Goal: Task Accomplishment & Management: Complete application form

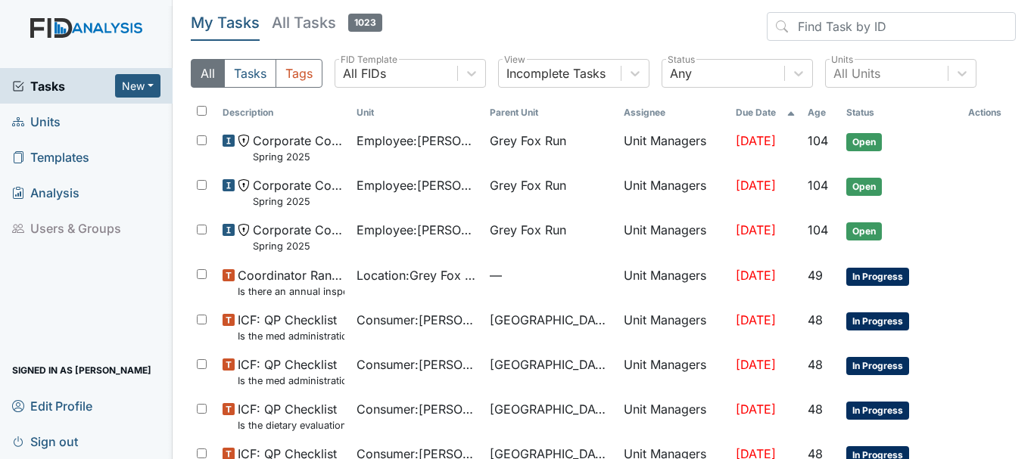
click at [53, 129] on span "Units" at bounding box center [36, 121] width 48 height 23
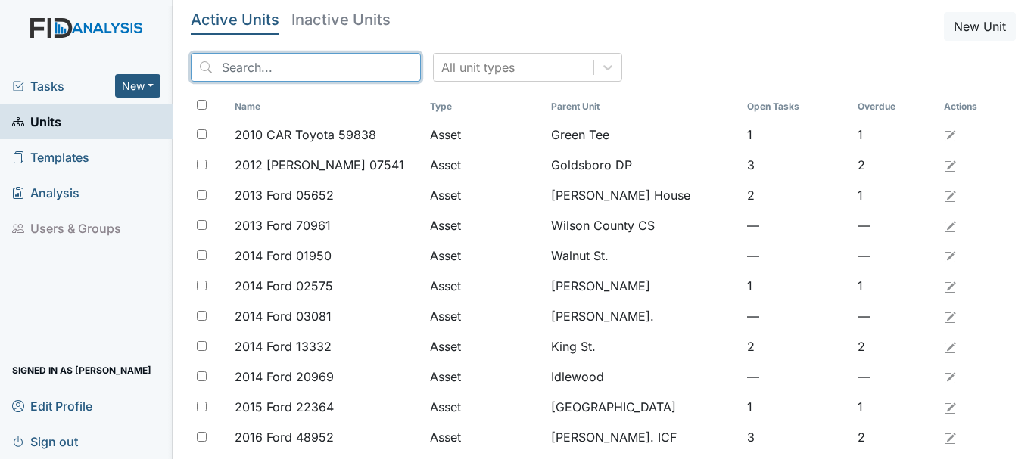
click at [261, 69] on input "search" at bounding box center [306, 67] width 230 height 29
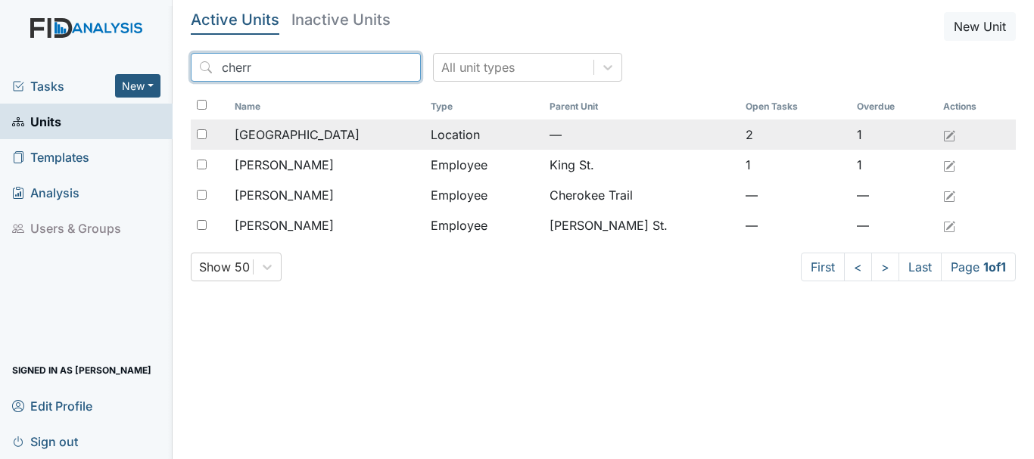
type input "cherr"
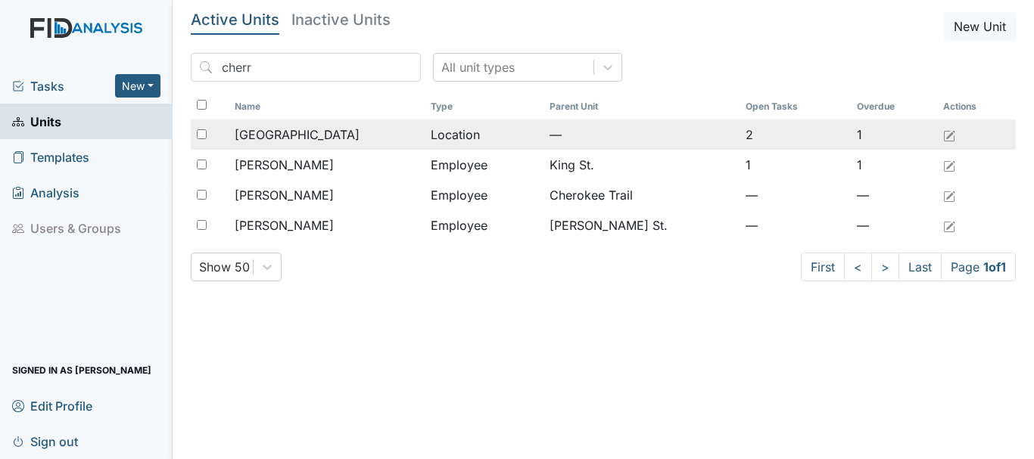
click at [297, 131] on span "[GEOGRAPHIC_DATA]" at bounding box center [297, 135] width 125 height 18
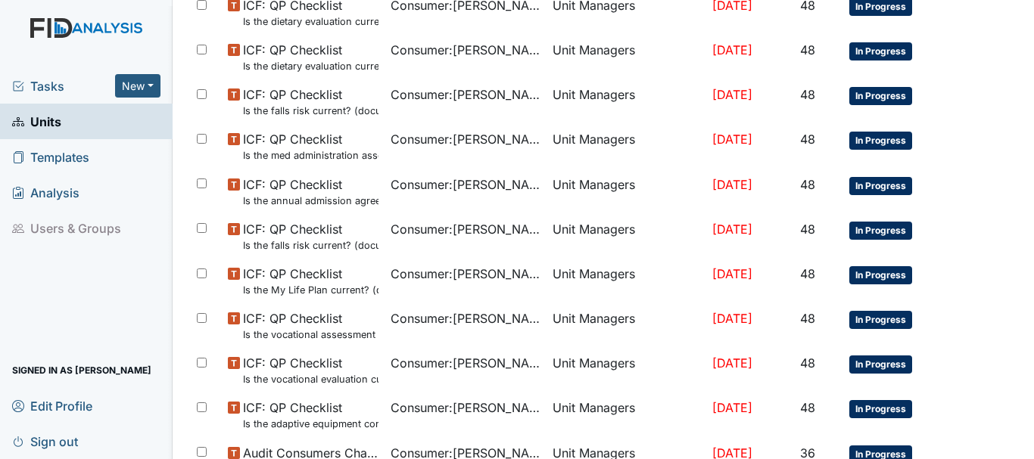
scroll to position [979, 0]
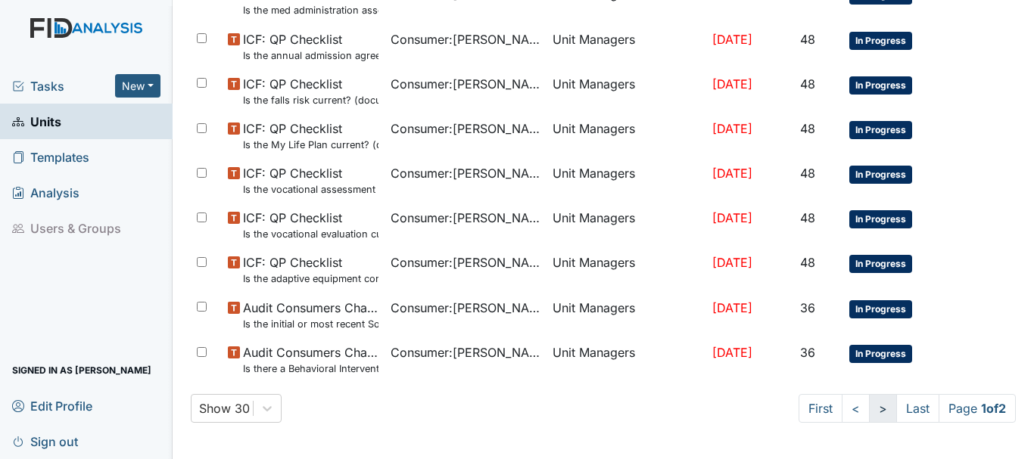
click at [869, 409] on link ">" at bounding box center [883, 408] width 28 height 29
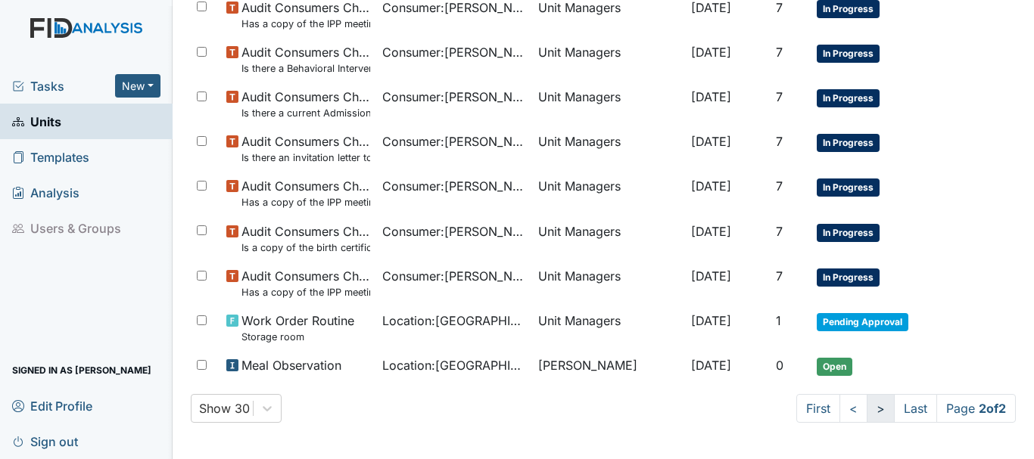
scroll to position [611, 0]
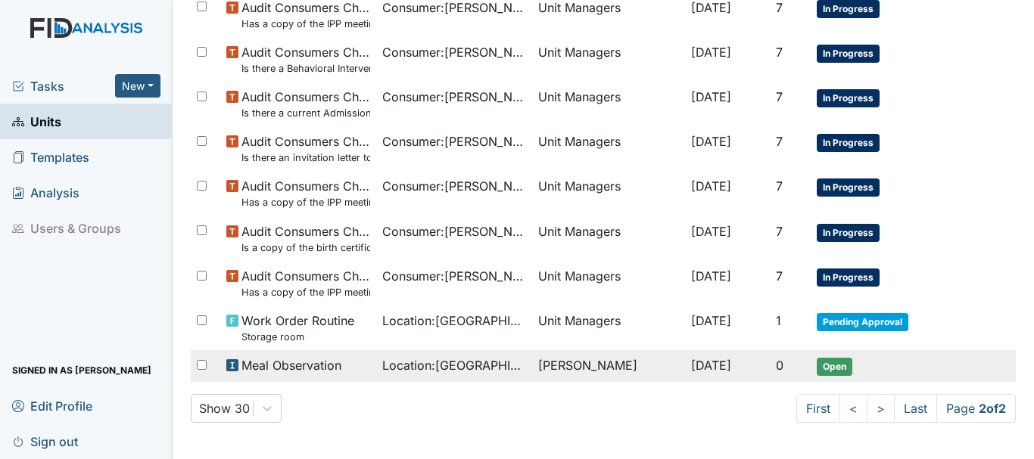
click at [832, 372] on span "Open" at bounding box center [834, 367] width 36 height 18
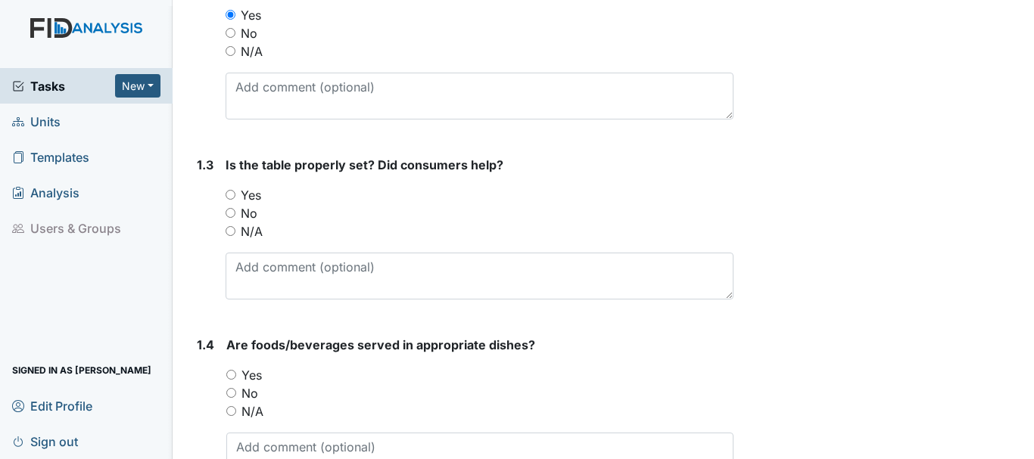
scroll to position [454, 0]
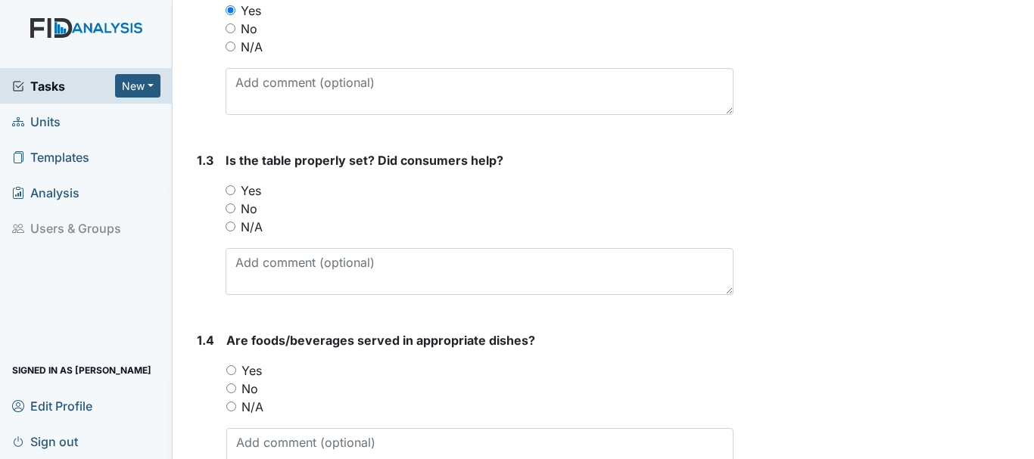
click at [231, 190] on input "Yes" at bounding box center [231, 190] width 10 height 10
radio input "true"
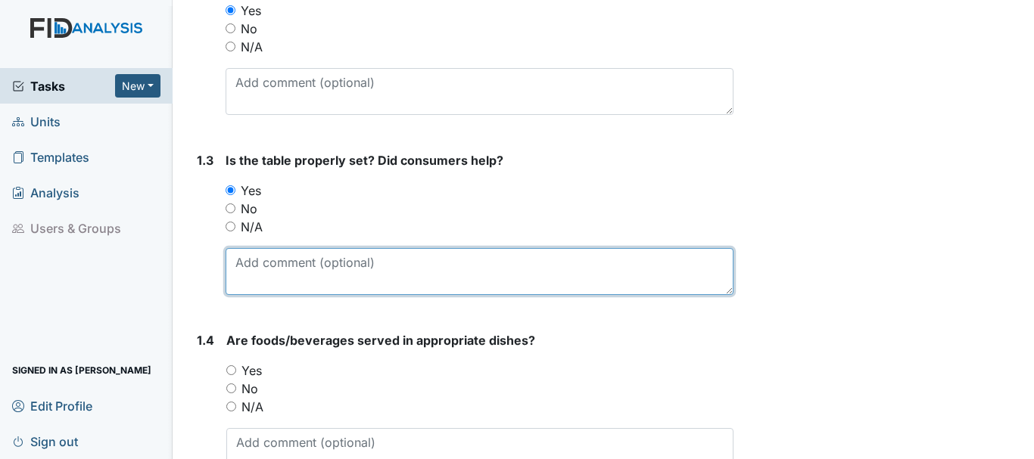
click at [344, 269] on textarea at bounding box center [480, 271] width 508 height 47
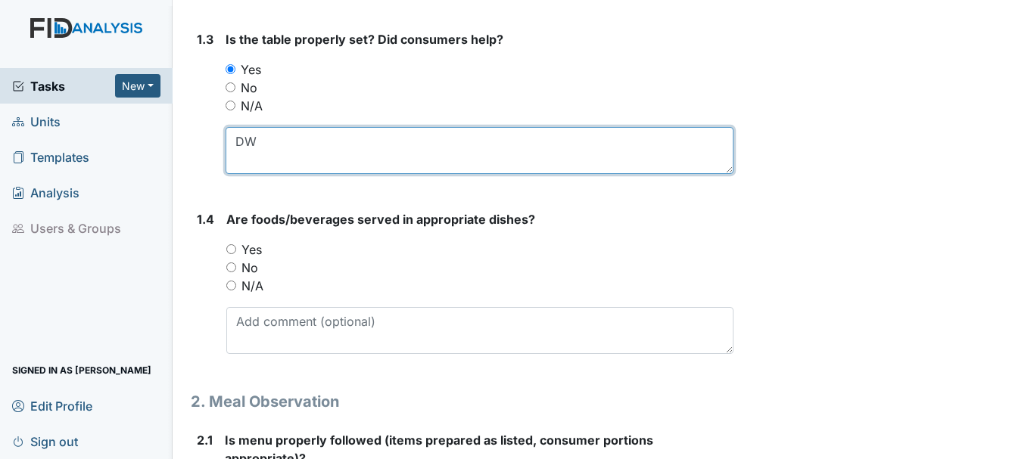
scroll to position [576, 0]
type textarea "DW"
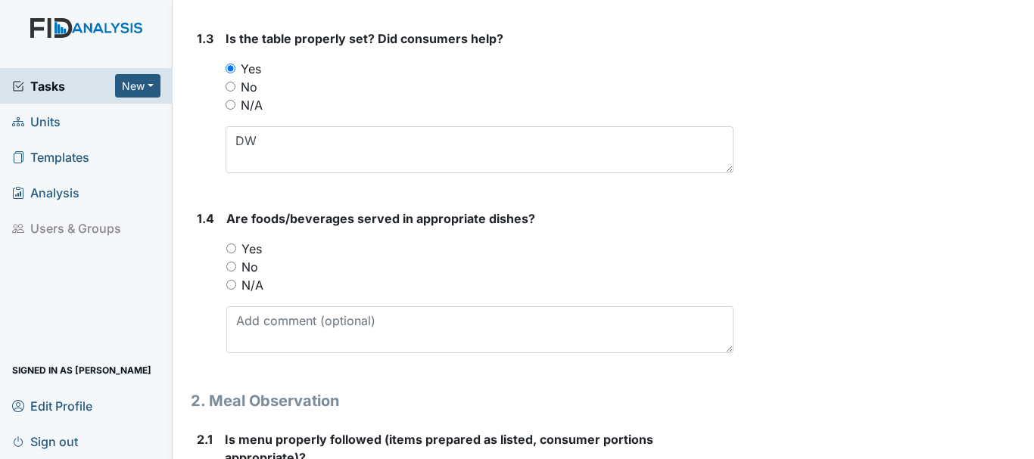
click at [232, 248] on input "Yes" at bounding box center [231, 249] width 10 height 10
radio input "true"
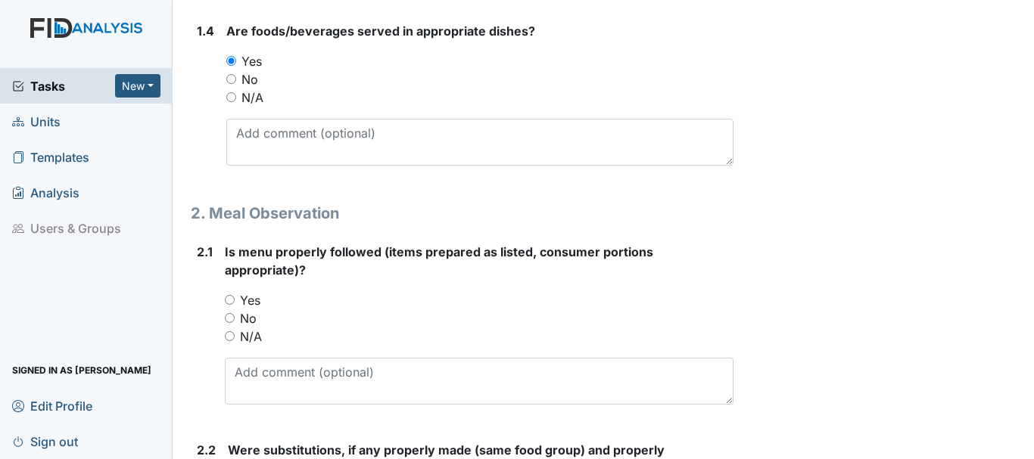
scroll to position [775, 0]
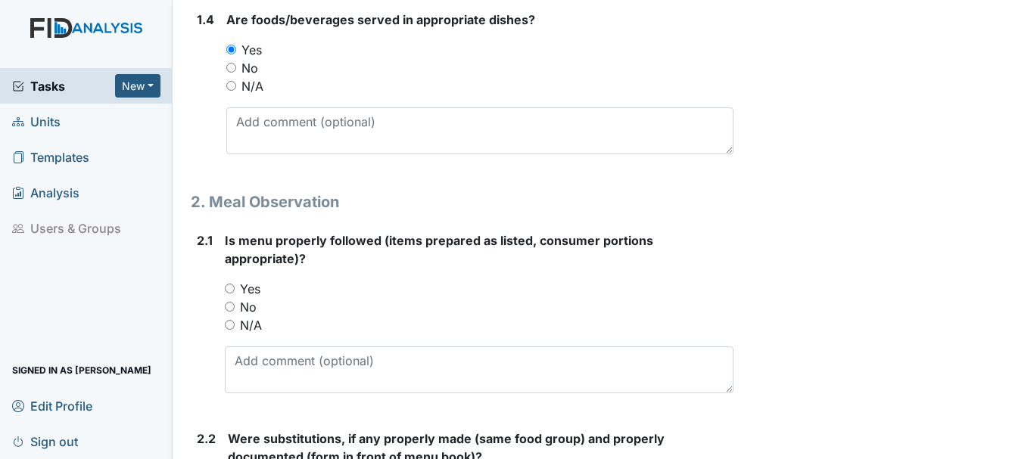
click at [229, 288] on input "Yes" at bounding box center [230, 289] width 10 height 10
radio input "true"
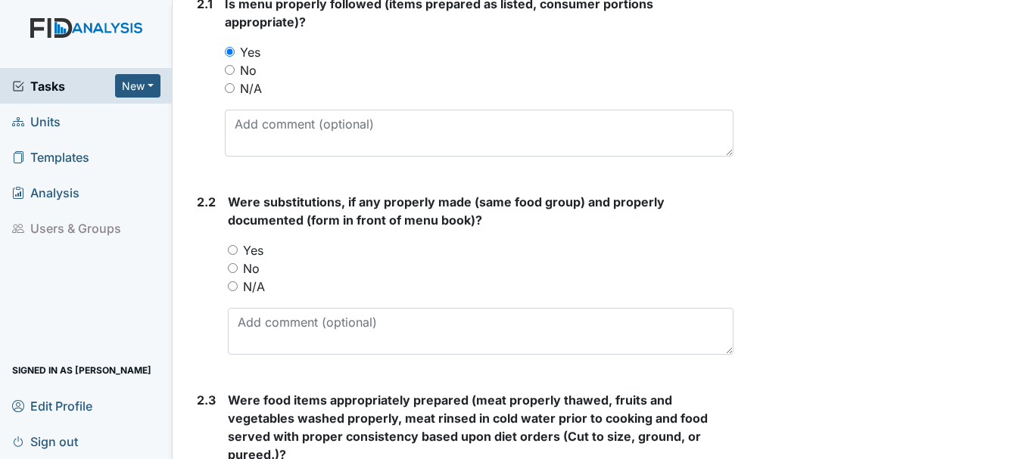
scroll to position [1013, 0]
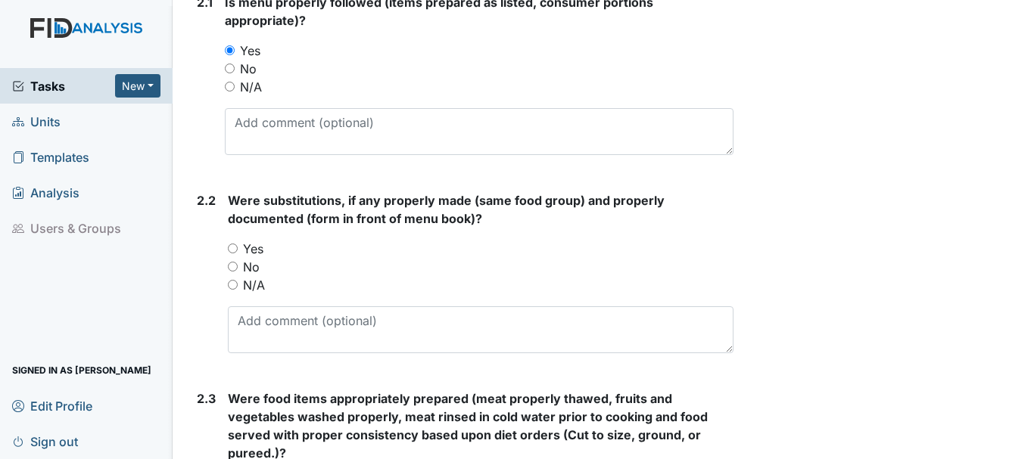
click at [233, 282] on input "N/A" at bounding box center [233, 285] width 10 height 10
radio input "true"
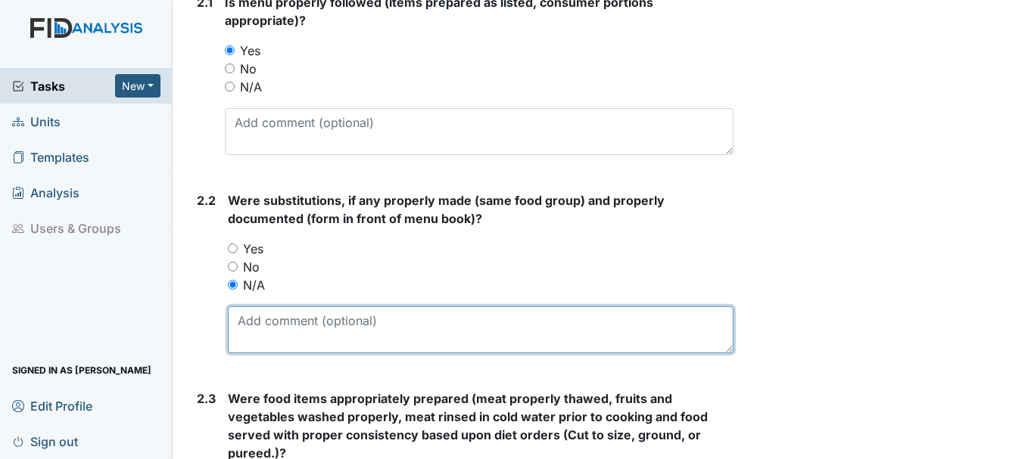
click at [322, 324] on textarea at bounding box center [480, 329] width 505 height 47
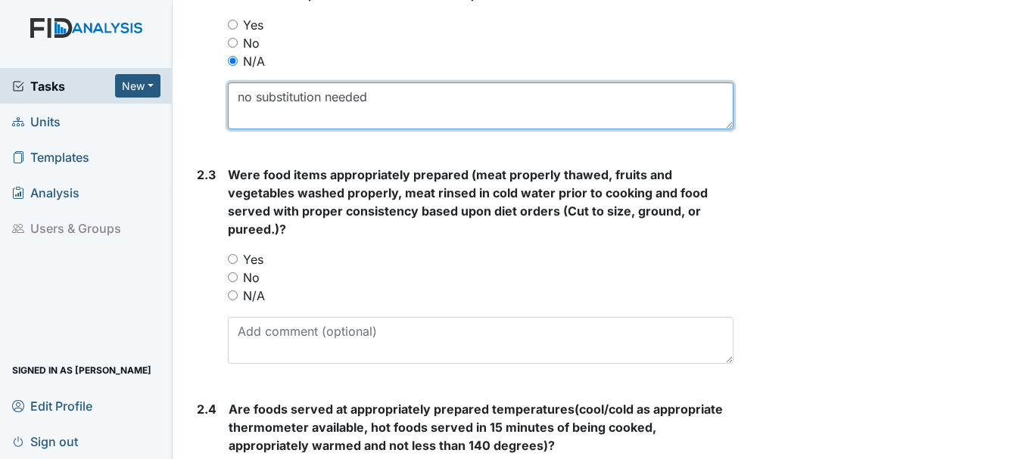
scroll to position [1241, 0]
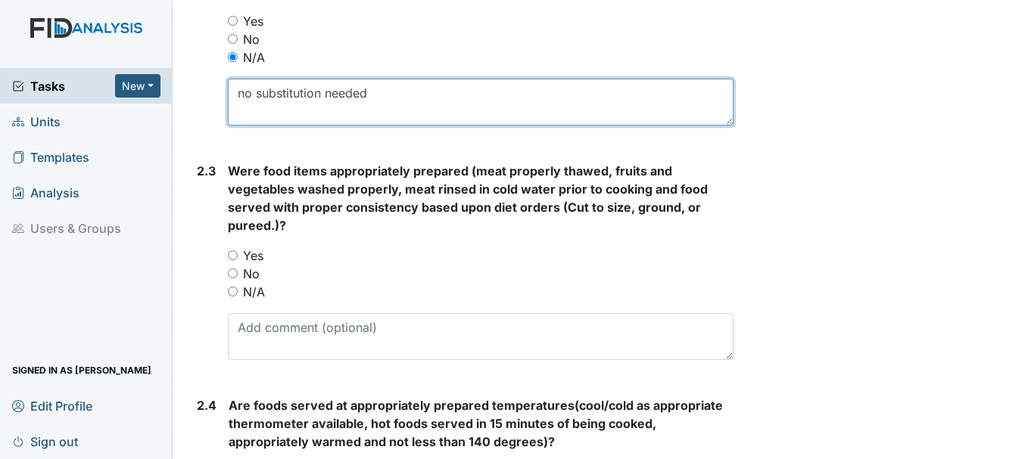
type textarea "no substitution needed"
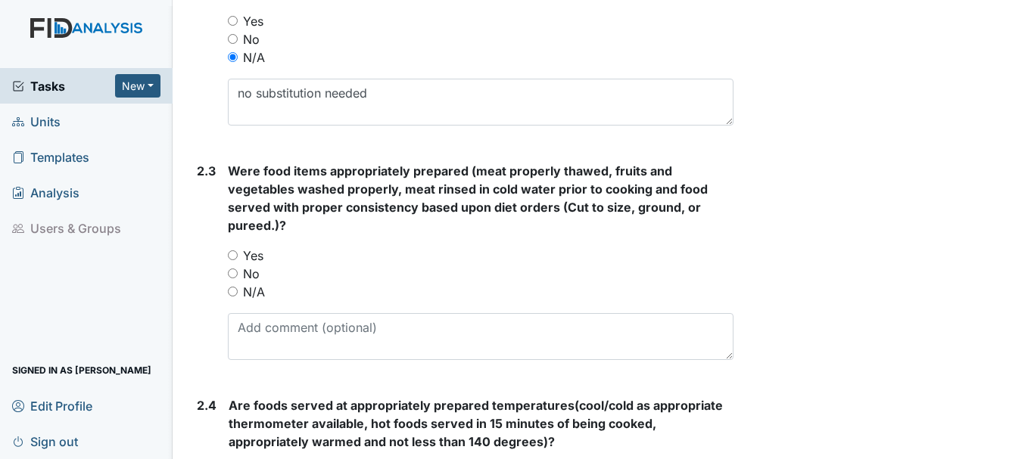
click at [234, 255] on input "Yes" at bounding box center [233, 255] width 10 height 10
radio input "true"
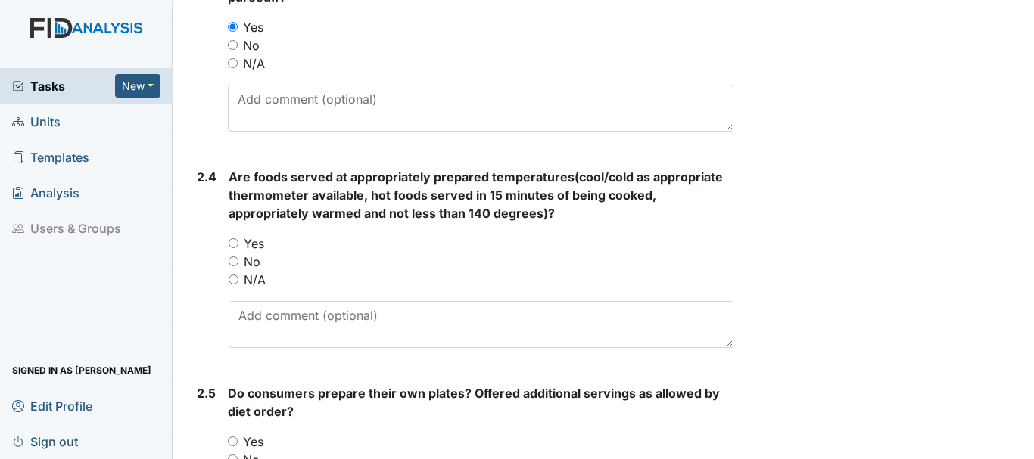
scroll to position [1484, 0]
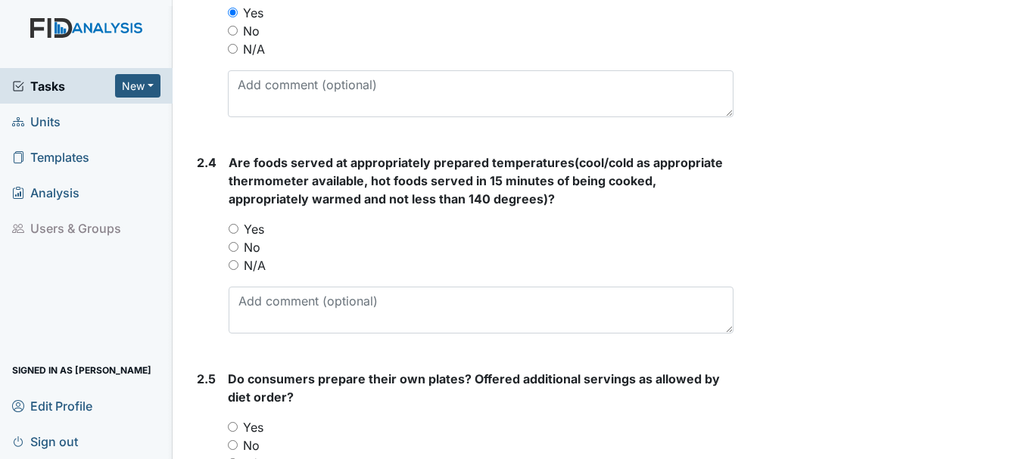
click at [235, 229] on input "Yes" at bounding box center [234, 229] width 10 height 10
radio input "true"
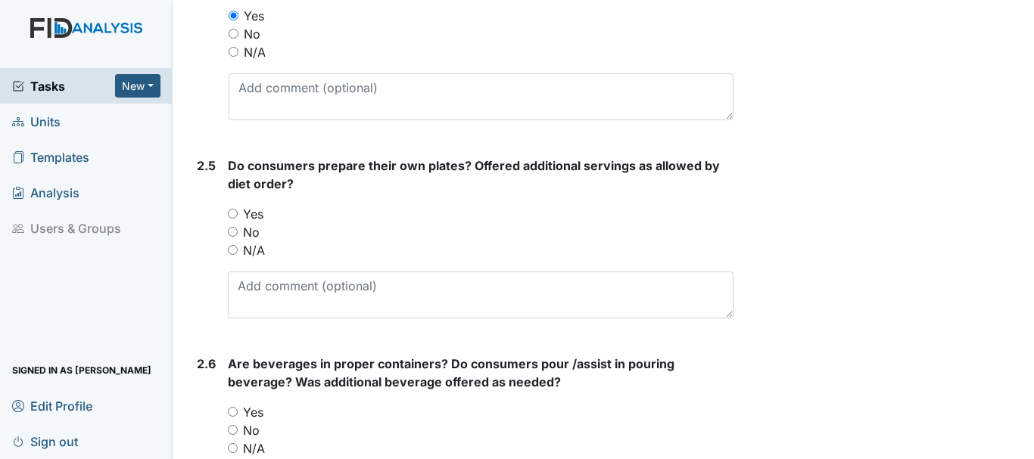
scroll to position [1699, 0]
click at [235, 210] on input "Yes" at bounding box center [233, 212] width 10 height 10
radio input "true"
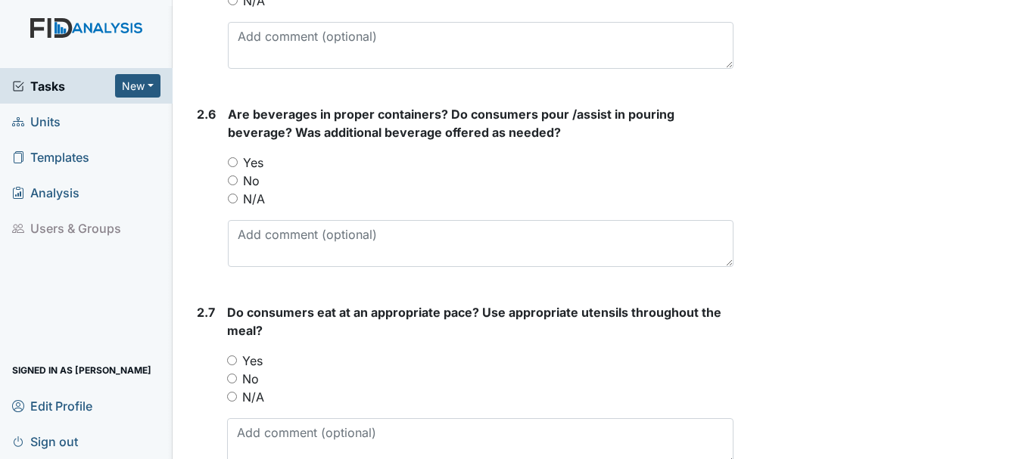
scroll to position [1963, 0]
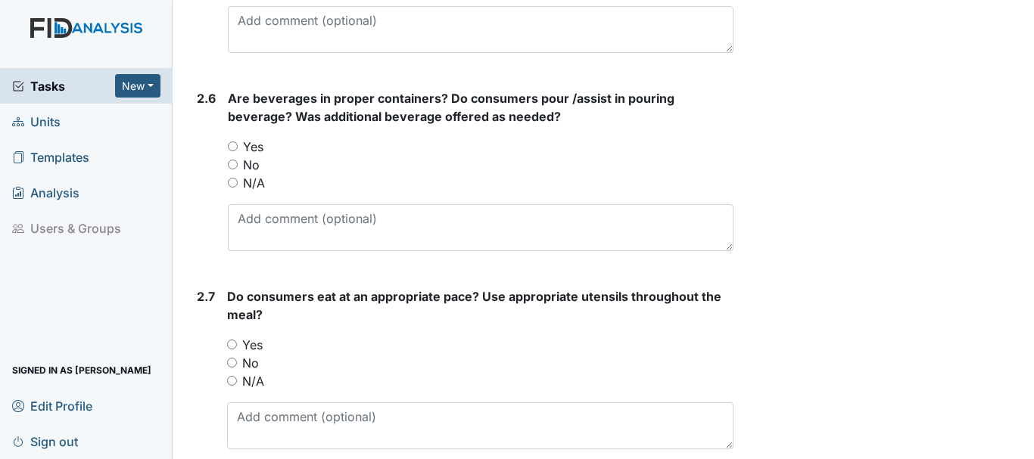
click at [238, 143] on input "Yes" at bounding box center [233, 147] width 10 height 10
radio input "true"
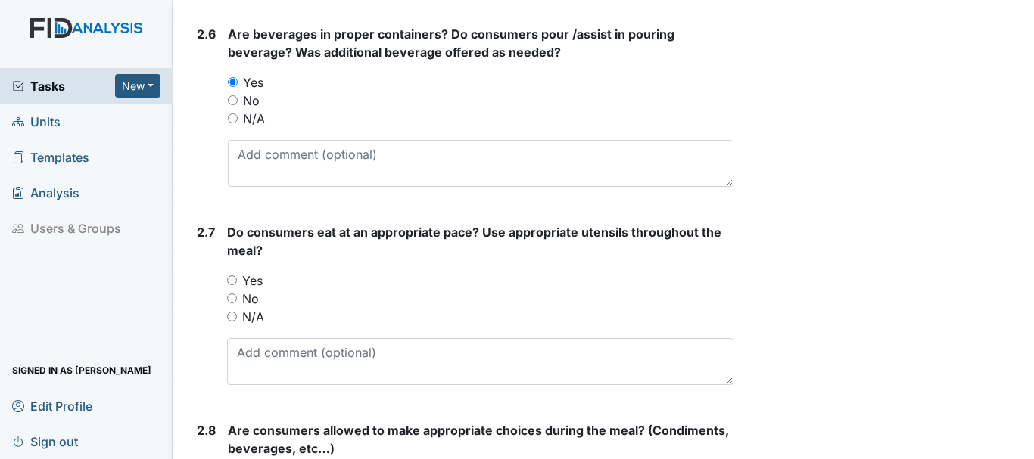
scroll to position [2029, 0]
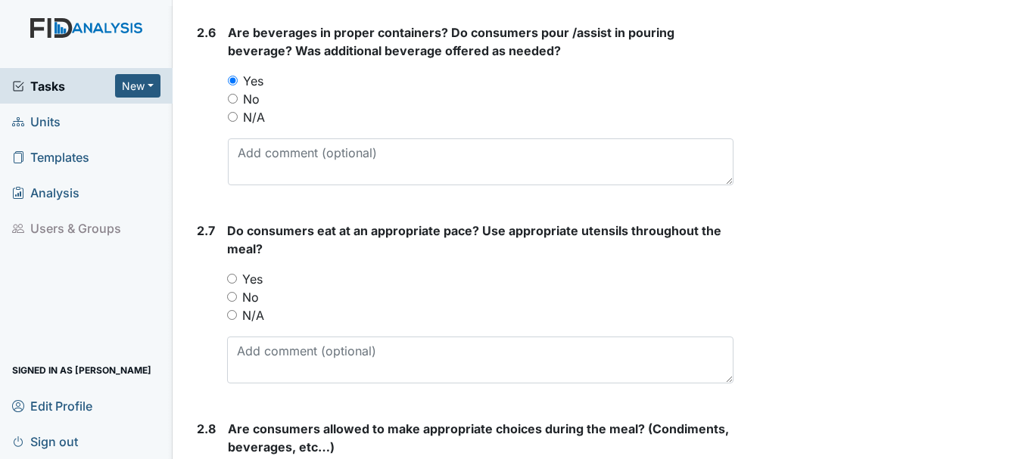
click at [230, 274] on input "Yes" at bounding box center [232, 279] width 10 height 10
radio input "true"
click at [353, 344] on textarea at bounding box center [480, 360] width 506 height 47
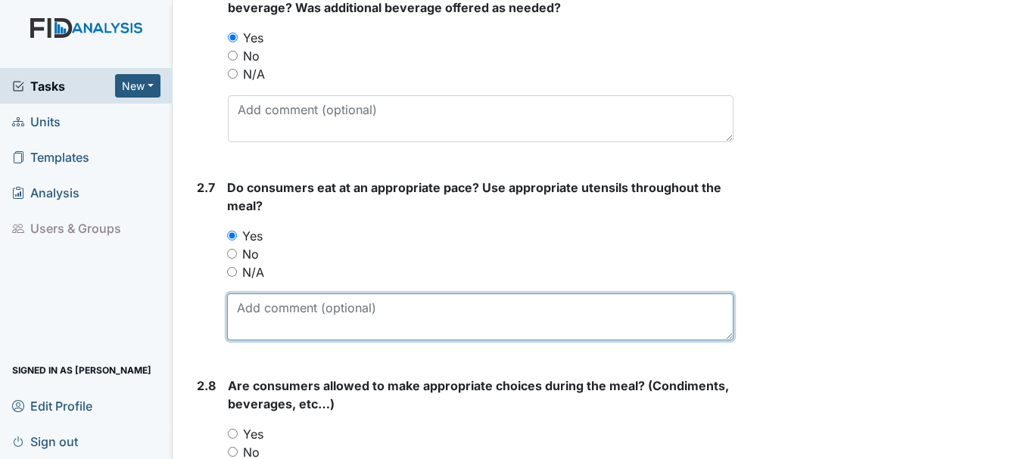
scroll to position [2070, 0]
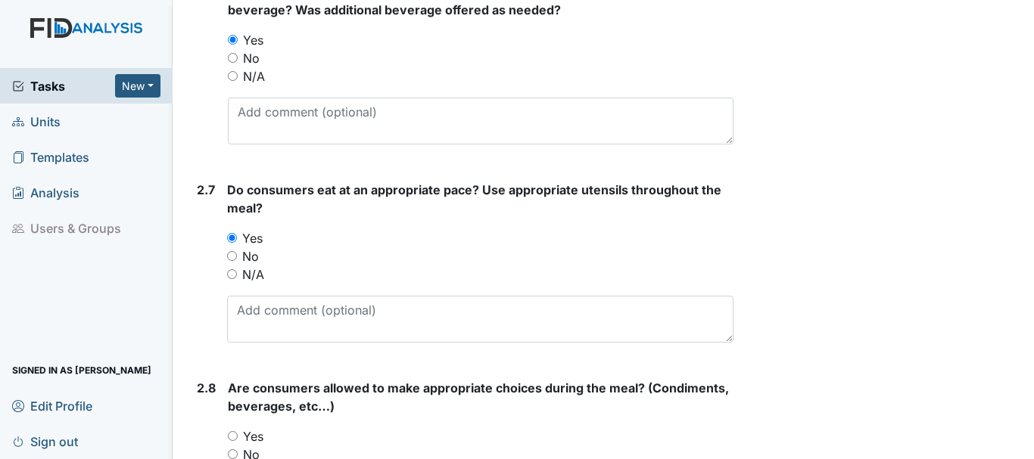
click at [233, 257] on input "No" at bounding box center [232, 256] width 10 height 10
radio input "true"
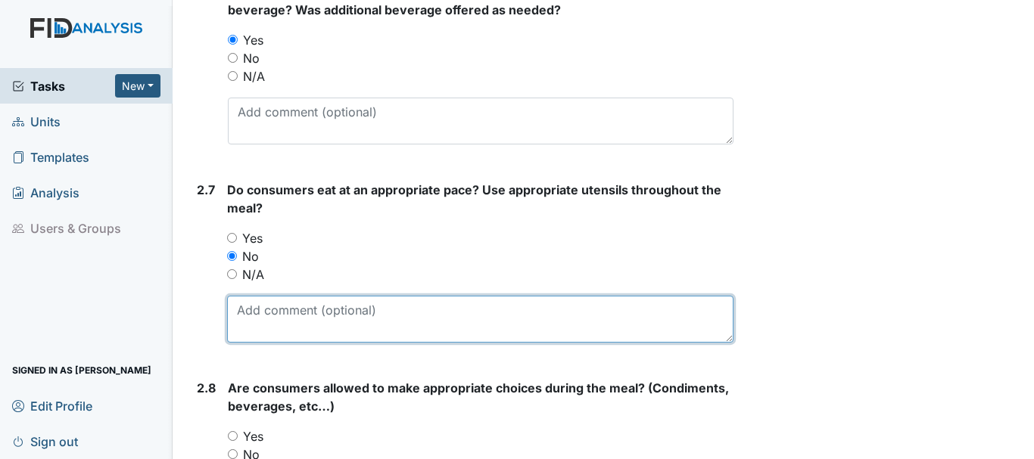
click at [284, 313] on textarea at bounding box center [480, 319] width 506 height 47
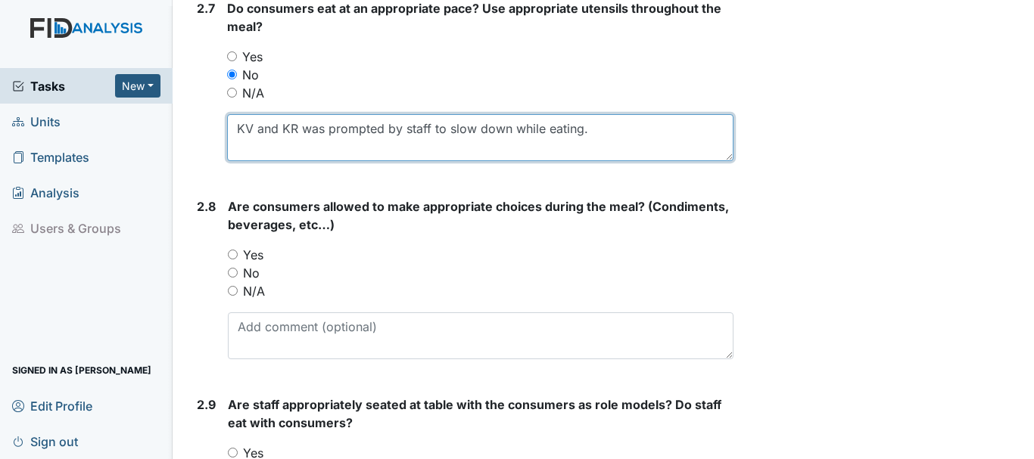
scroll to position [2265, 0]
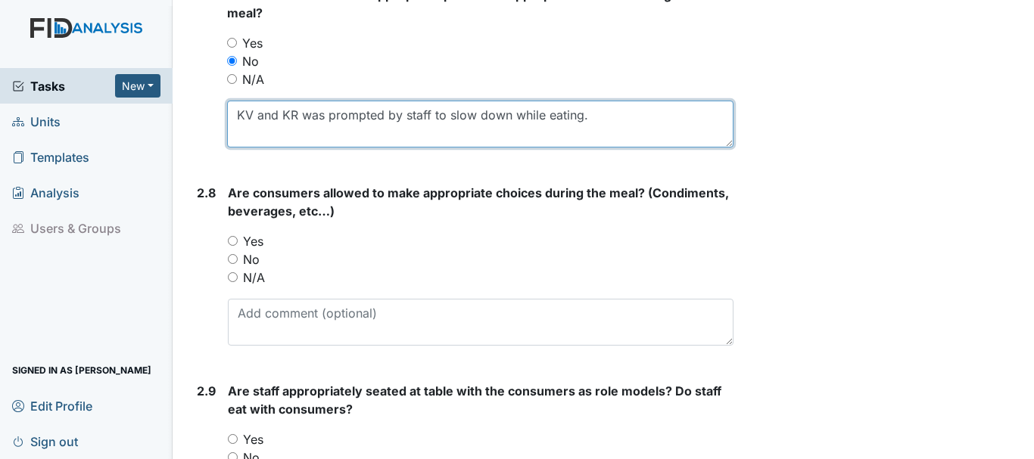
type textarea "KV and KR was prompted by staff to slow down while eating."
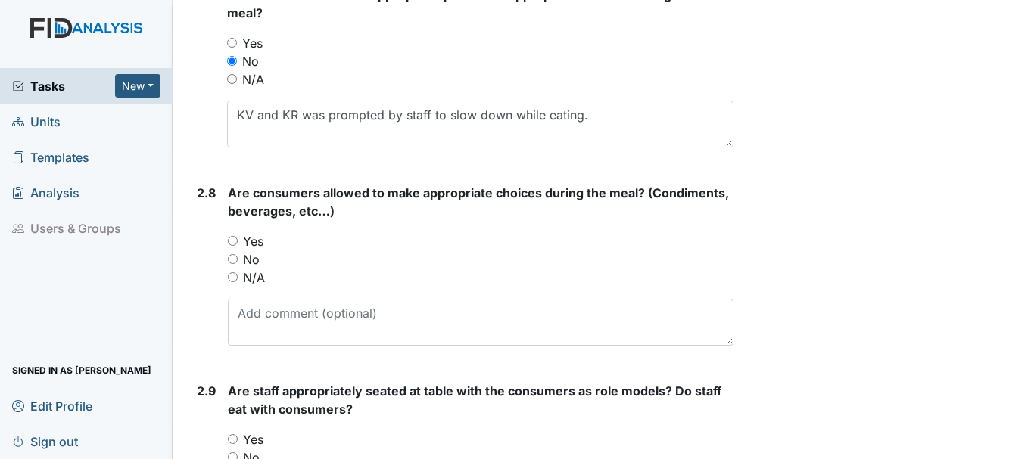
click at [237, 236] on input "Yes" at bounding box center [233, 241] width 10 height 10
radio input "true"
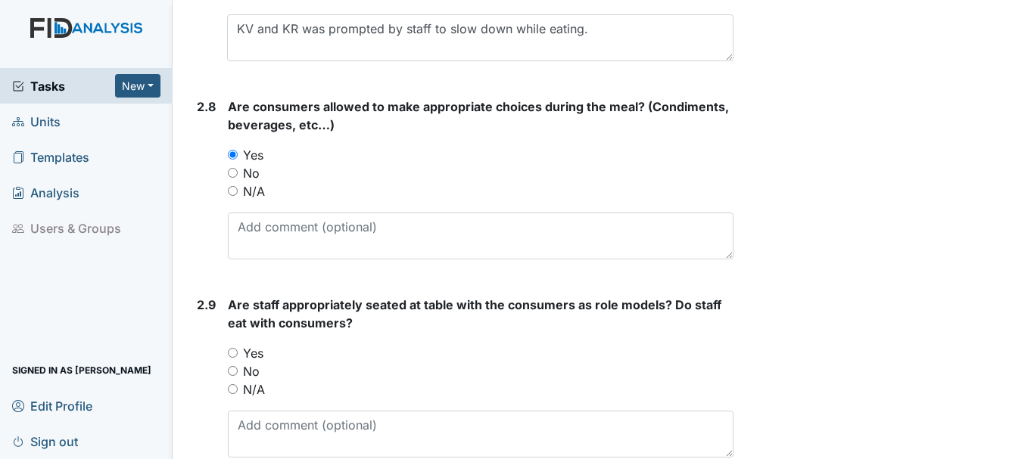
scroll to position [2403, 0]
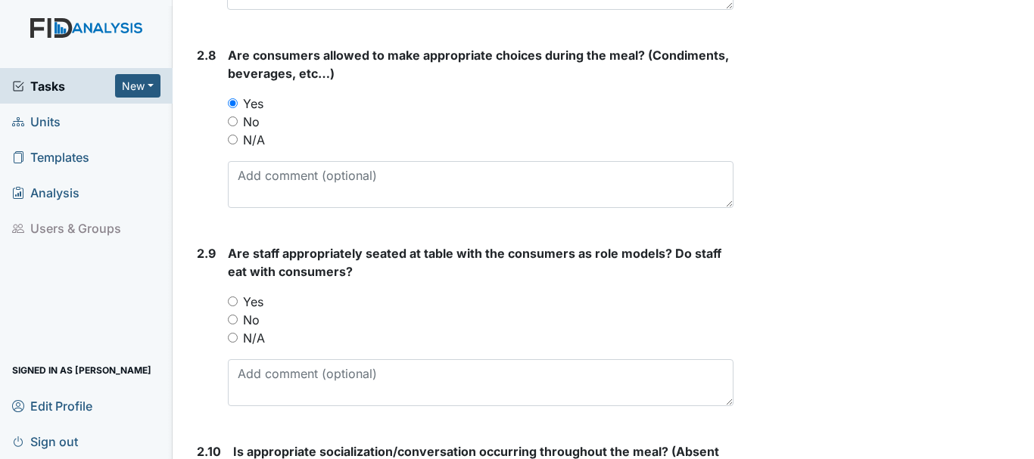
click at [230, 301] on input "Yes" at bounding box center [233, 302] width 10 height 10
radio input "true"
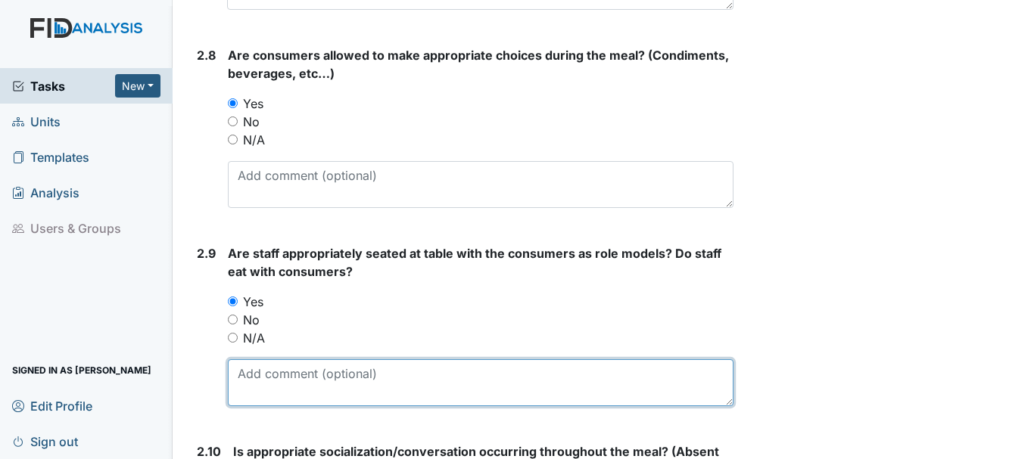
click at [324, 371] on textarea at bounding box center [480, 382] width 505 height 47
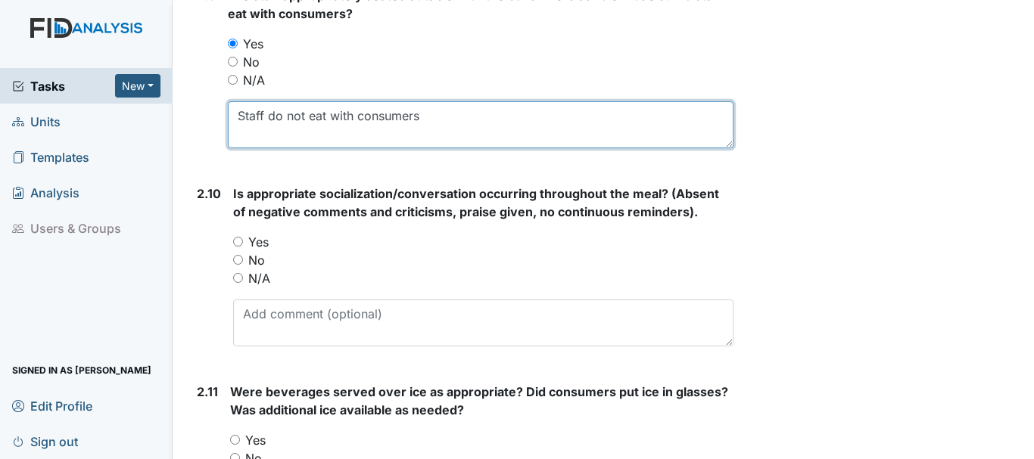
scroll to position [2664, 0]
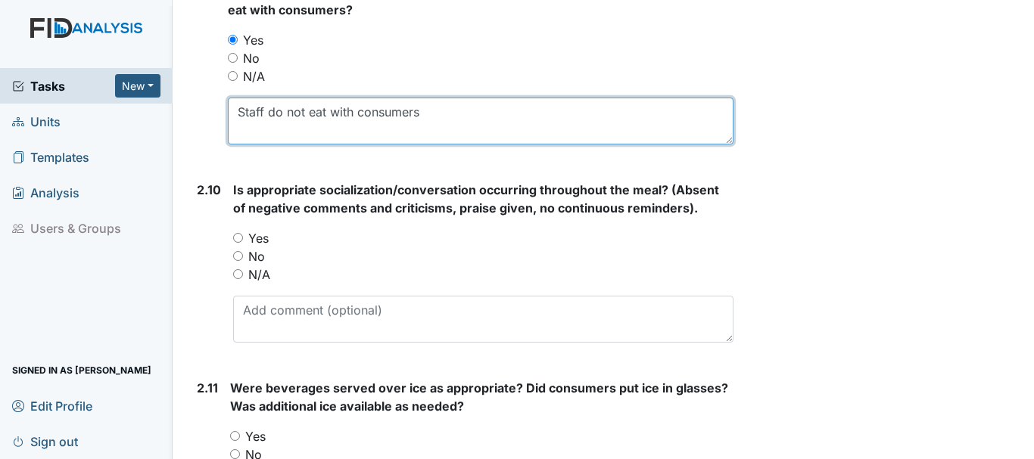
type textarea "Staff do not eat with consumers"
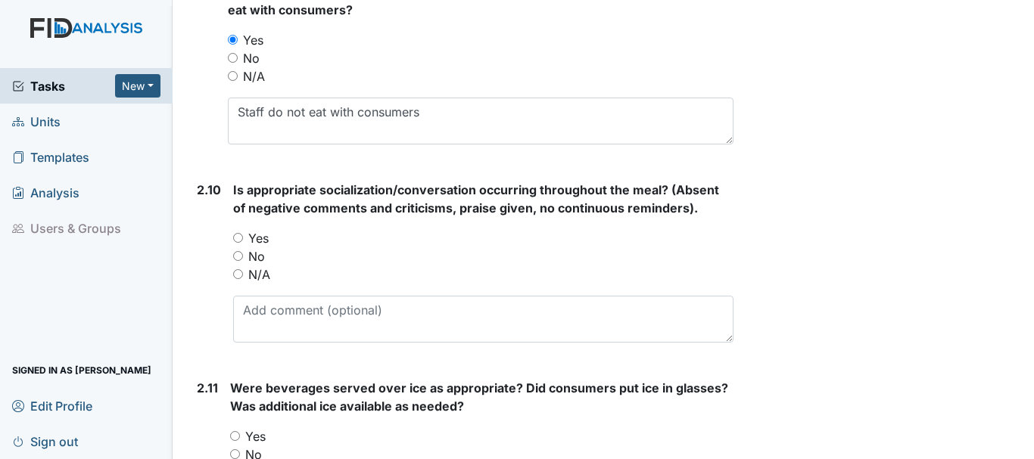
click at [240, 236] on input "Yes" at bounding box center [238, 238] width 10 height 10
radio input "true"
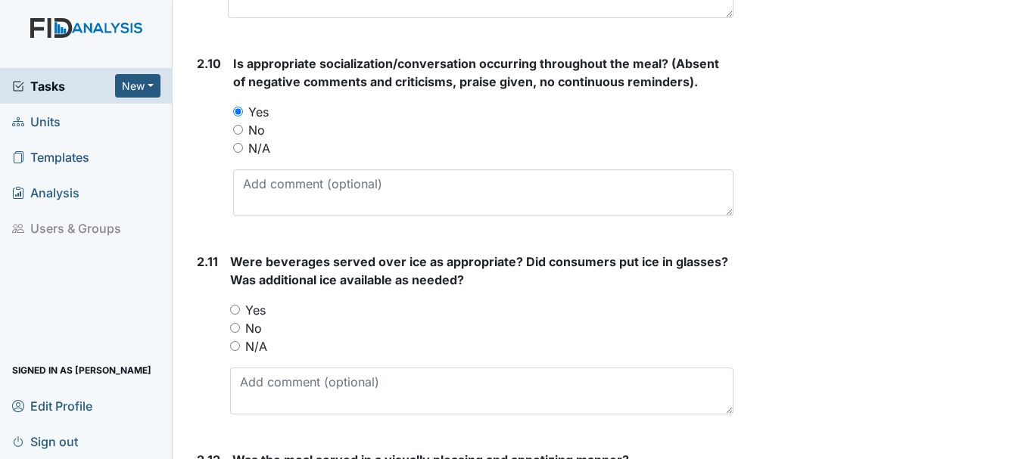
scroll to position [2795, 0]
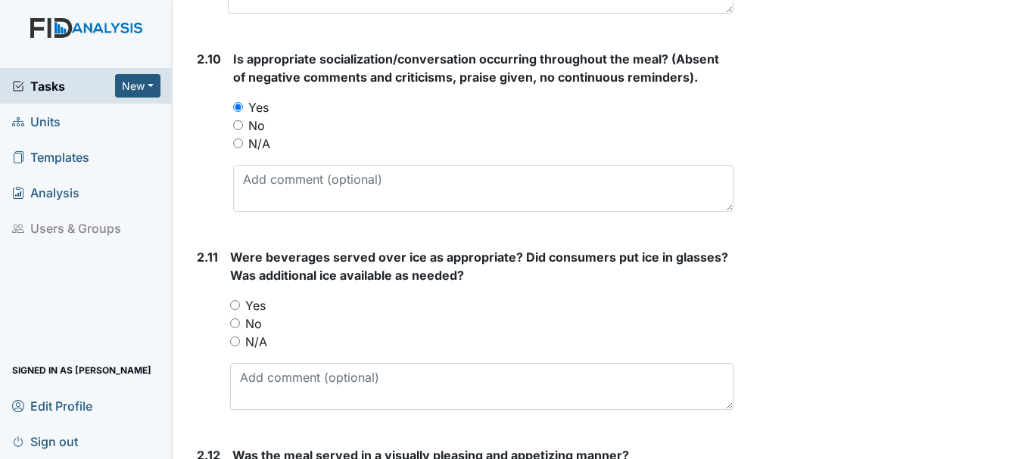
click at [235, 304] on input "Yes" at bounding box center [235, 305] width 10 height 10
radio input "true"
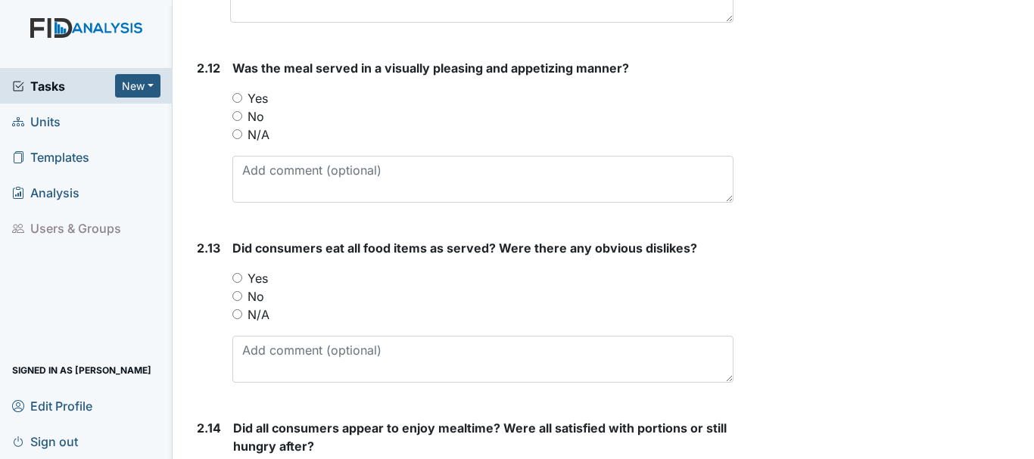
scroll to position [3190, 0]
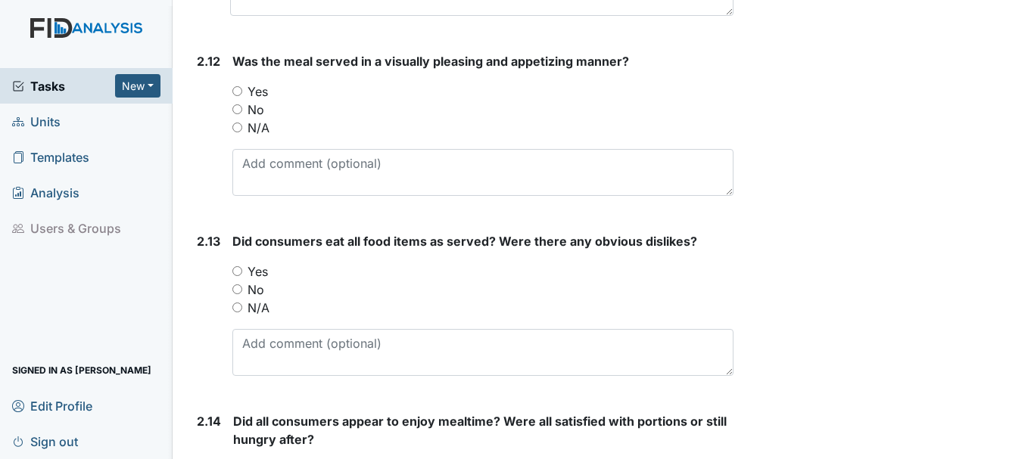
click at [238, 91] on input "Yes" at bounding box center [237, 91] width 10 height 10
radio input "true"
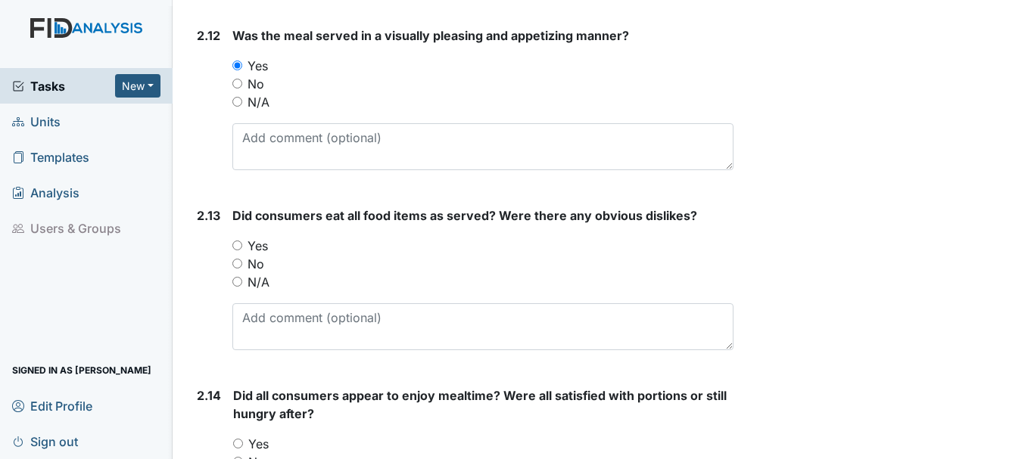
scroll to position [3218, 0]
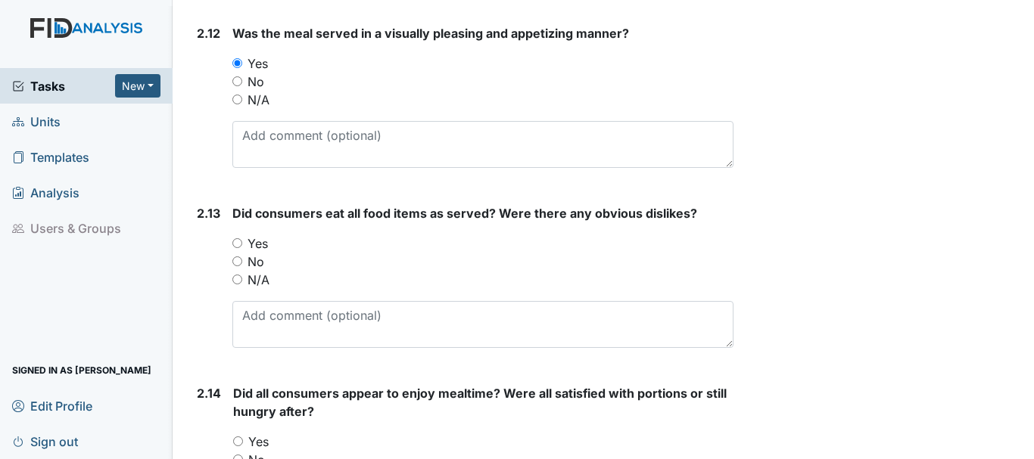
click at [237, 261] on input "No" at bounding box center [237, 262] width 10 height 10
radio input "true"
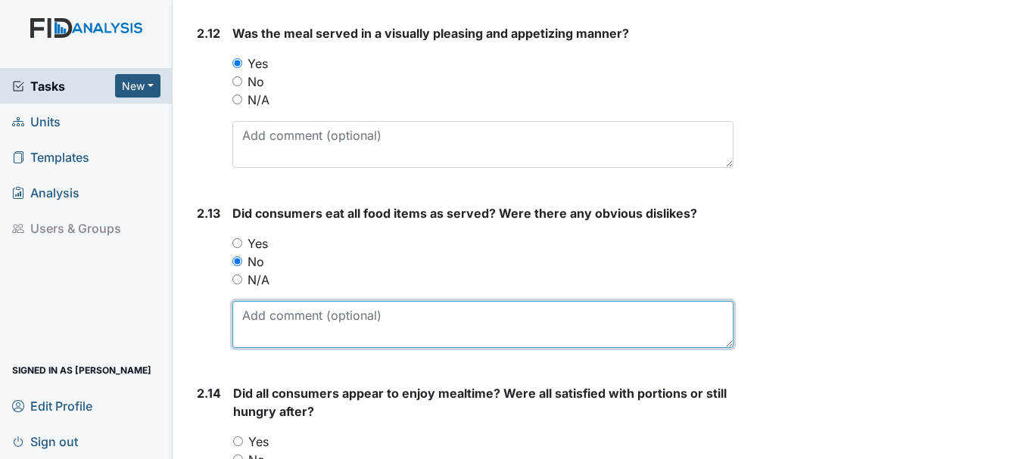
click at [312, 322] on textarea at bounding box center [482, 324] width 501 height 47
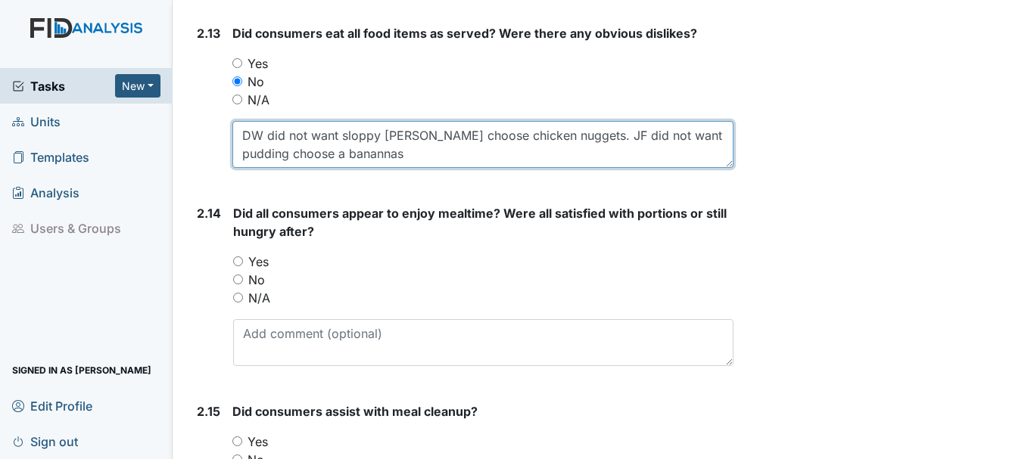
scroll to position [3407, 0]
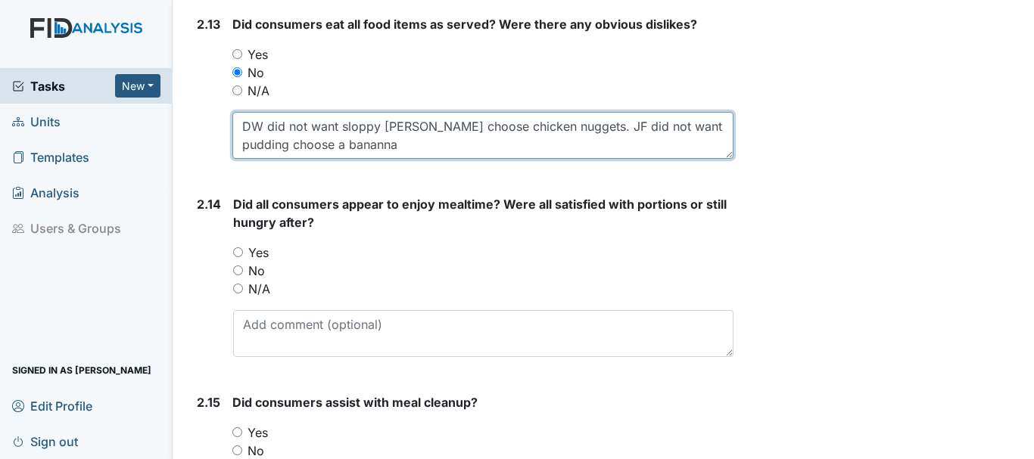
type textarea "DW did not want sloppy [PERSON_NAME] choose chicken nuggets. JF did not want pu…"
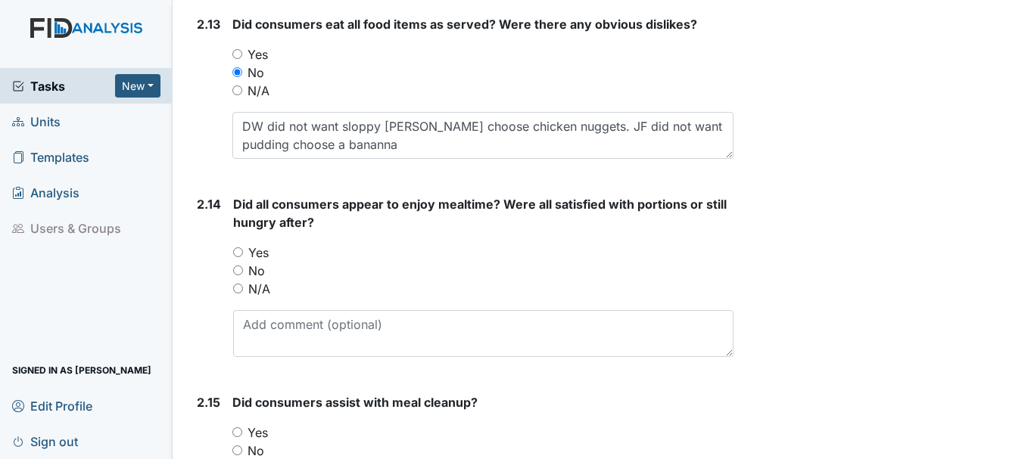
click at [241, 251] on input "Yes" at bounding box center [238, 252] width 10 height 10
radio input "true"
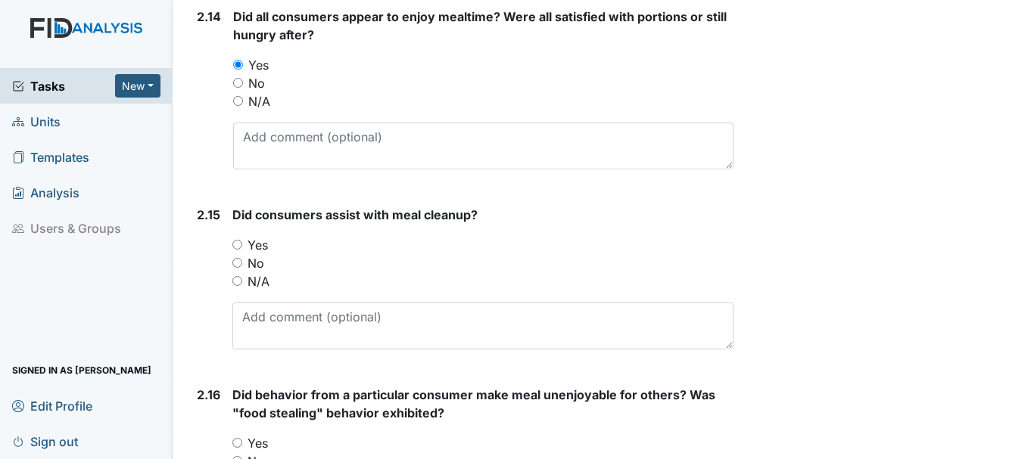
scroll to position [3599, 0]
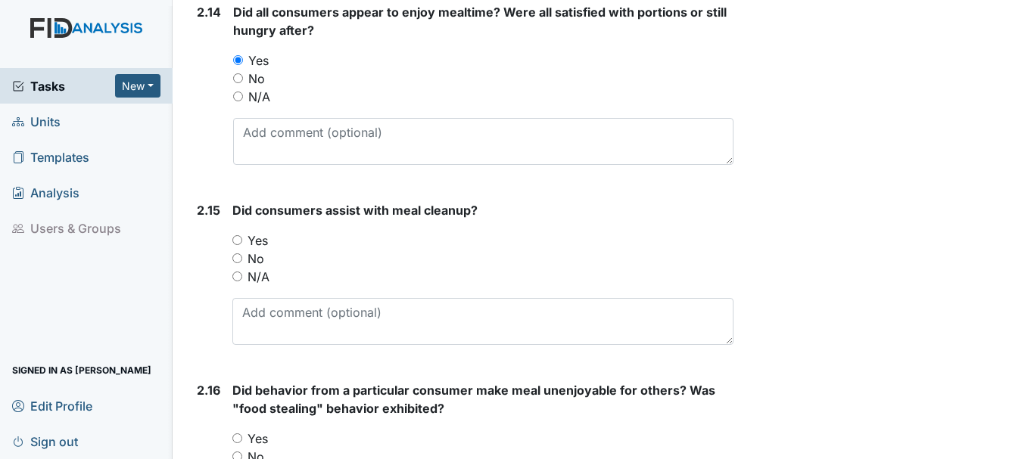
click at [235, 244] on input "Yes" at bounding box center [237, 240] width 10 height 10
radio input "true"
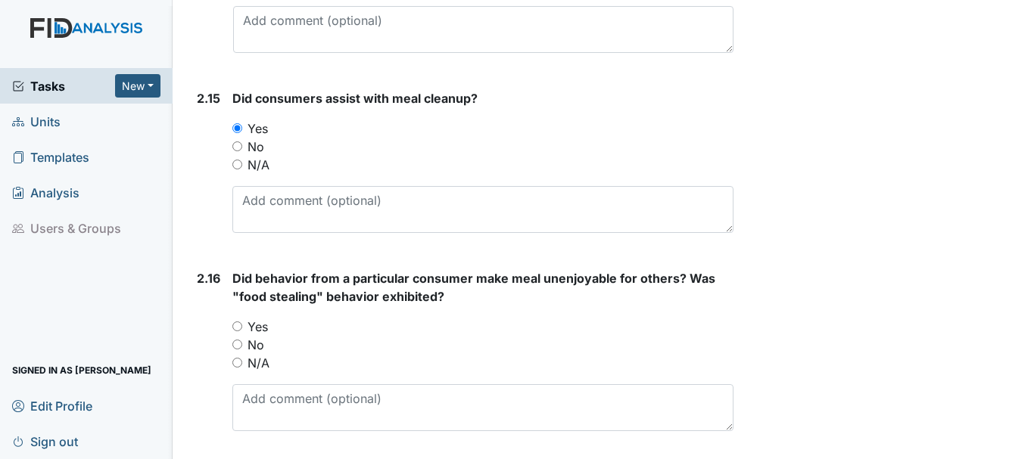
scroll to position [3740, 0]
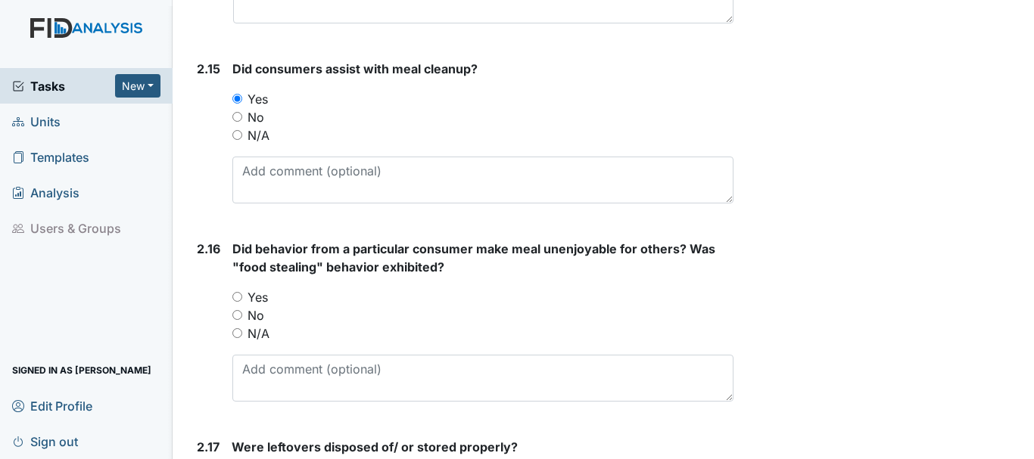
click at [241, 331] on input "N/A" at bounding box center [237, 333] width 10 height 10
radio input "true"
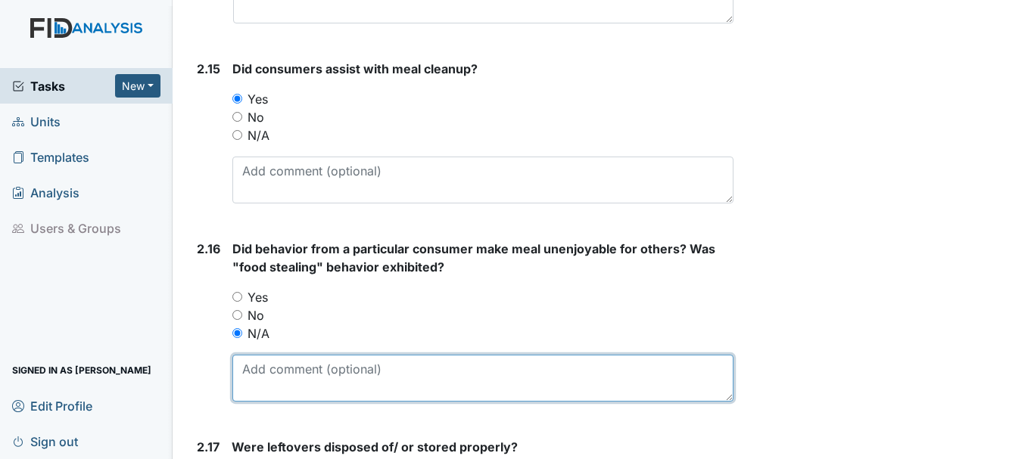
click at [375, 373] on textarea at bounding box center [482, 378] width 501 height 47
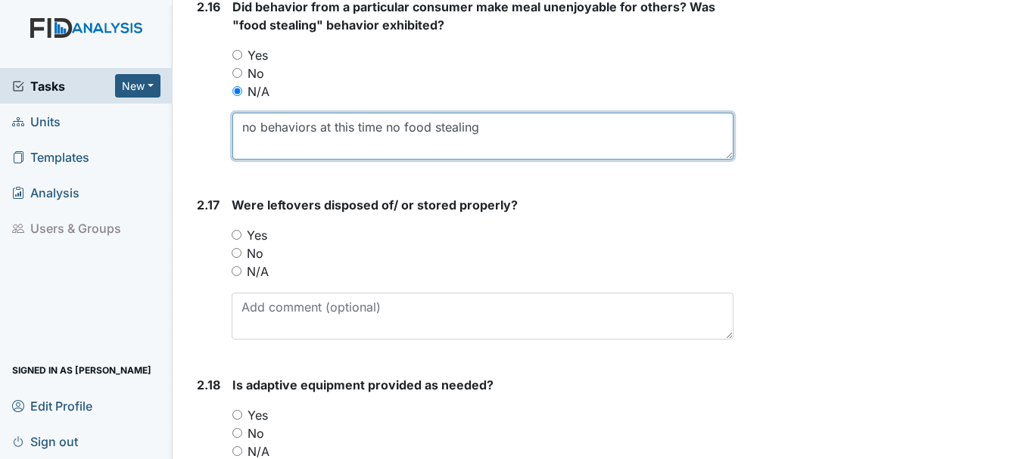
scroll to position [4029, 0]
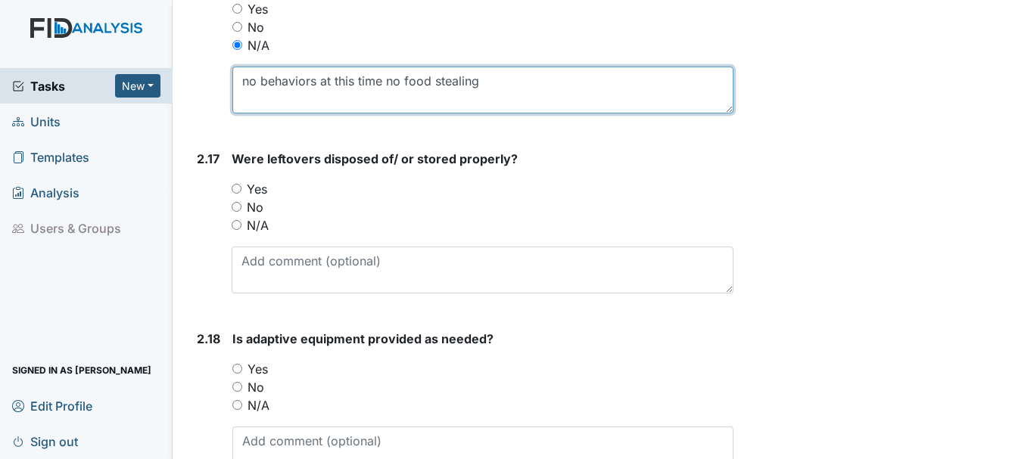
type textarea "no behaviors at this time no food stealing"
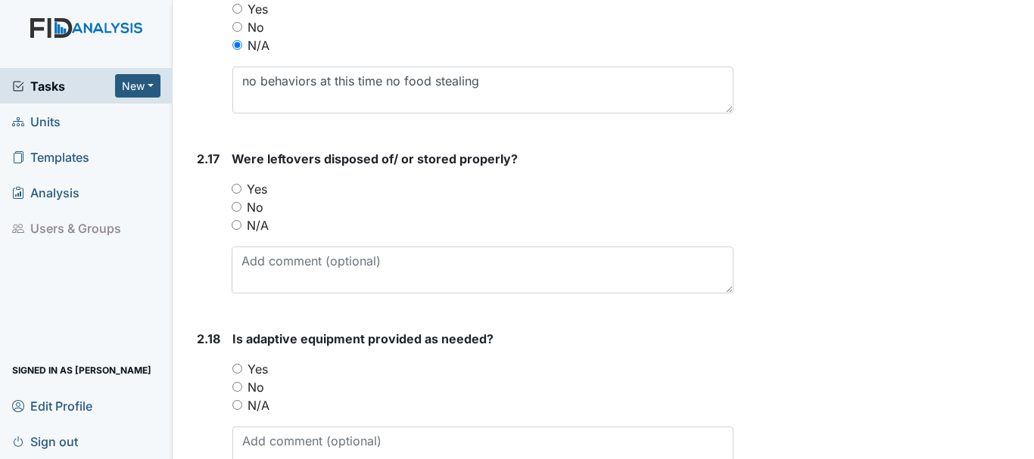
click at [239, 187] on input "Yes" at bounding box center [237, 189] width 10 height 10
radio input "true"
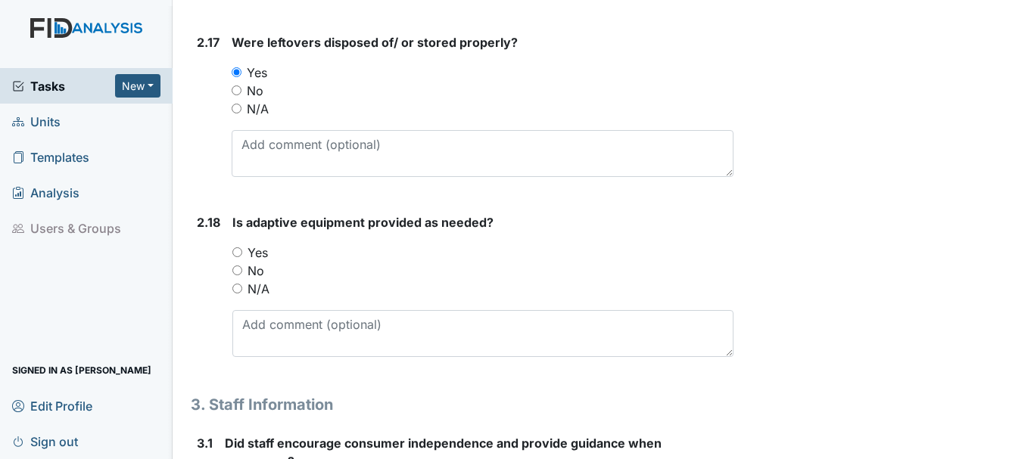
scroll to position [4146, 0]
click at [239, 251] on input "Yes" at bounding box center [237, 252] width 10 height 10
radio input "true"
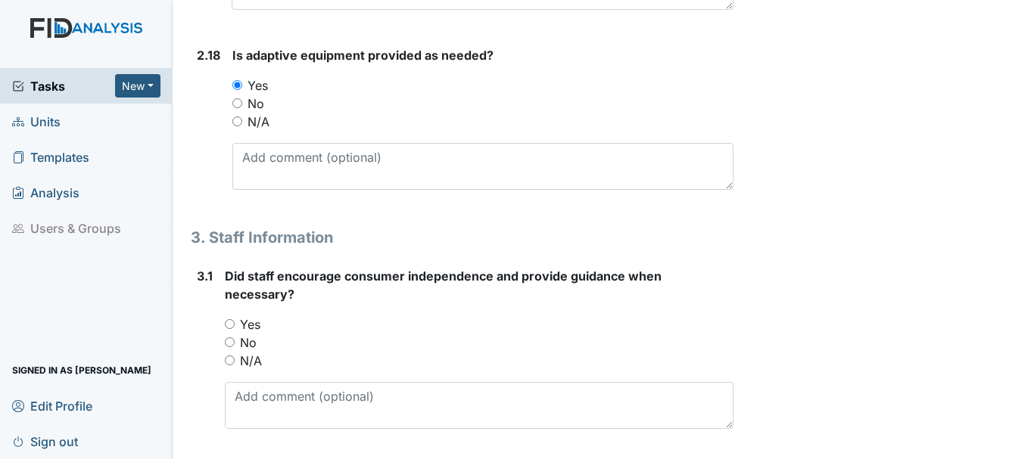
scroll to position [4324, 0]
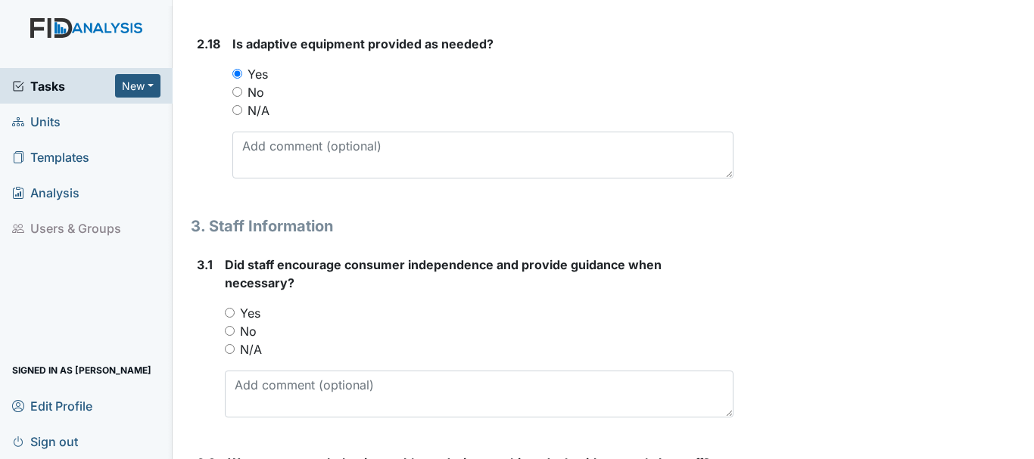
click at [226, 308] on input "Yes" at bounding box center [230, 313] width 10 height 10
radio input "true"
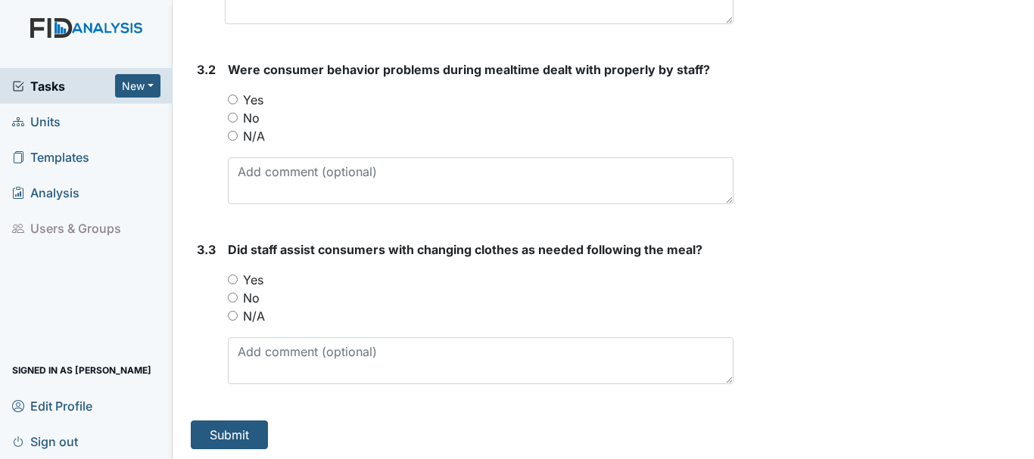
scroll to position [4720, 0]
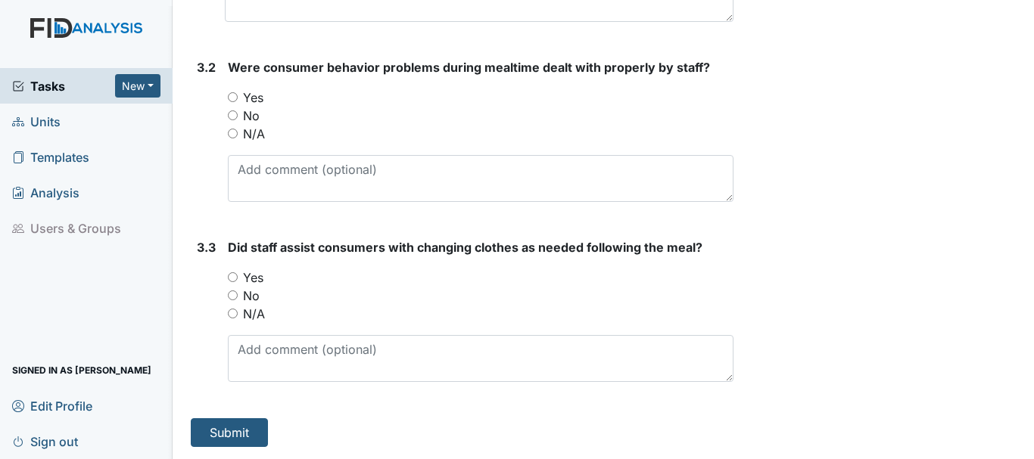
click at [238, 133] on input "N/A" at bounding box center [233, 134] width 10 height 10
radio input "true"
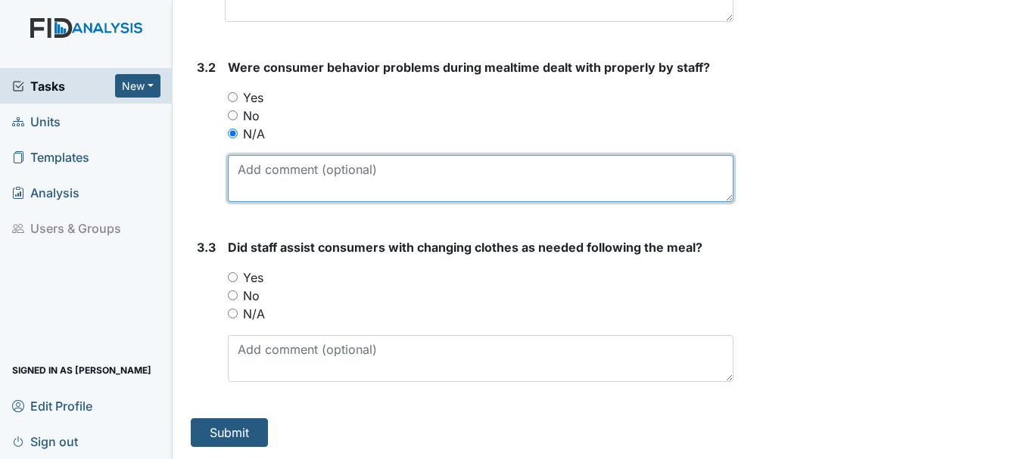
click at [364, 175] on textarea at bounding box center [480, 178] width 505 height 47
type textarea "no behaviors"
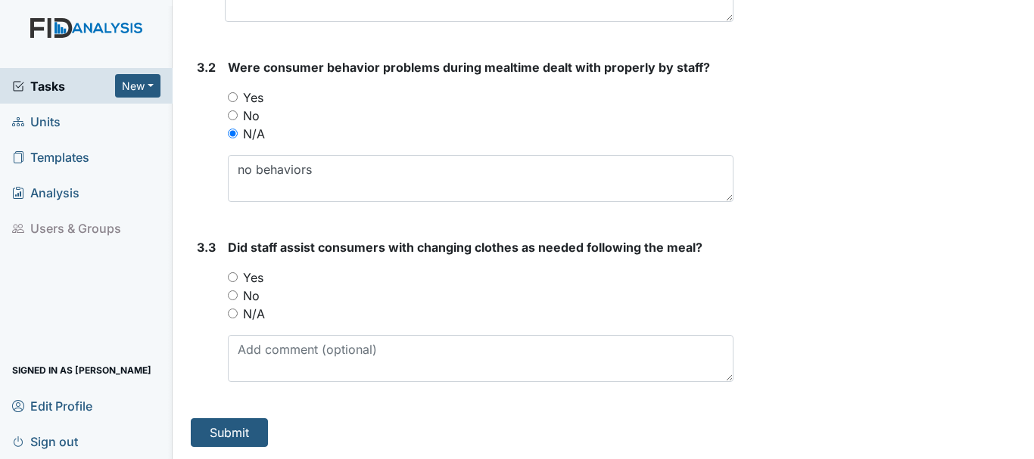
click at [237, 273] on input "Yes" at bounding box center [233, 277] width 10 height 10
radio input "true"
click at [232, 314] on input "N/A" at bounding box center [233, 314] width 10 height 10
radio input "true"
click at [235, 274] on input "Yes" at bounding box center [233, 277] width 10 height 10
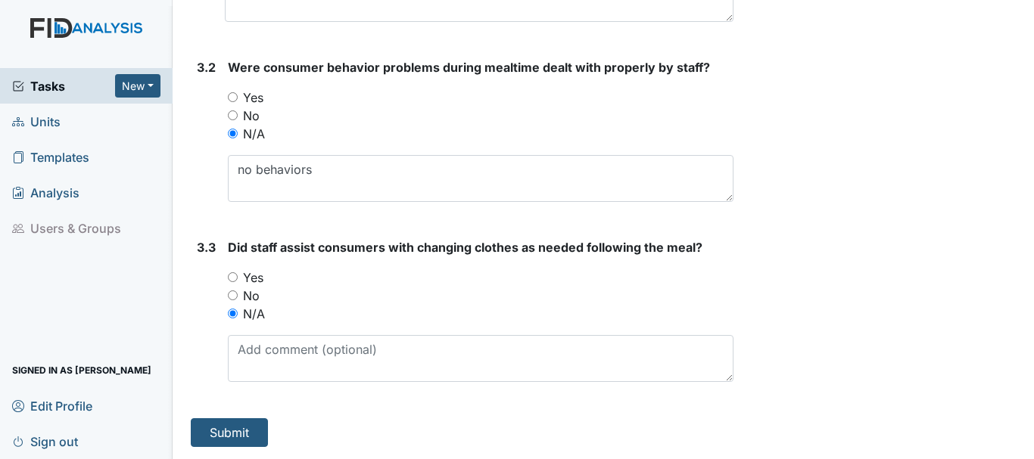
radio input "true"
click at [235, 315] on input "N/A" at bounding box center [233, 314] width 10 height 10
radio input "true"
click at [233, 278] on input "Yes" at bounding box center [233, 277] width 10 height 10
radio input "true"
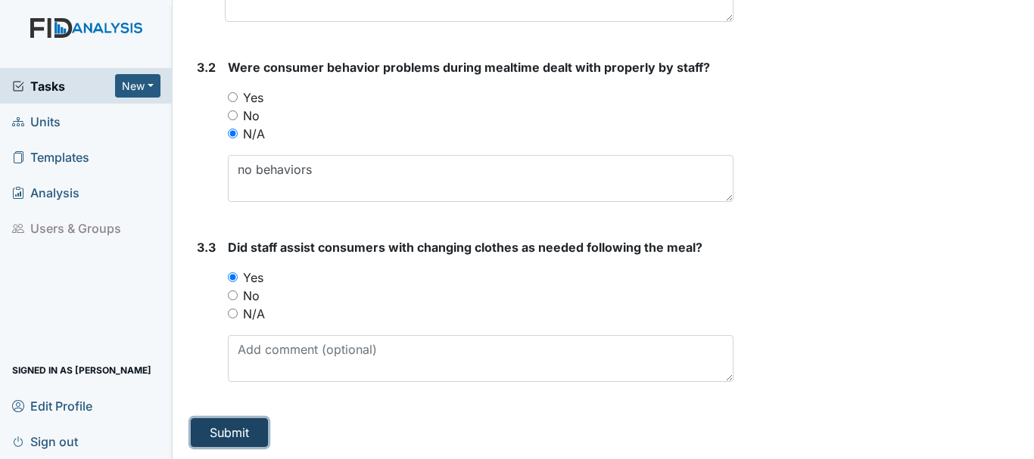
click at [246, 428] on button "Submit" at bounding box center [229, 432] width 77 height 29
